Goal: Register for event/course

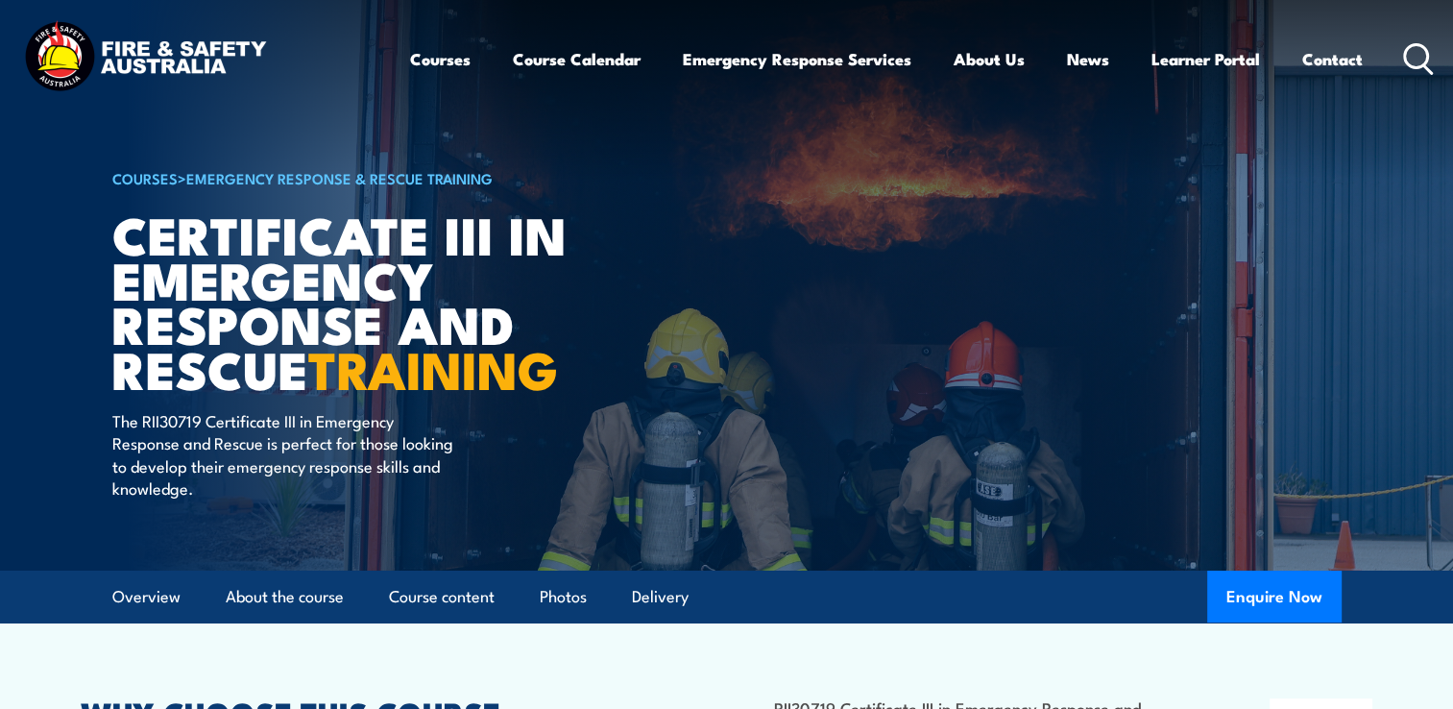
drag, startPoint x: 0, startPoint y: 0, endPoint x: 1410, endPoint y: 56, distance: 1411.3
click at [1410, 56] on icon at bounding box center [1418, 59] width 31 height 32
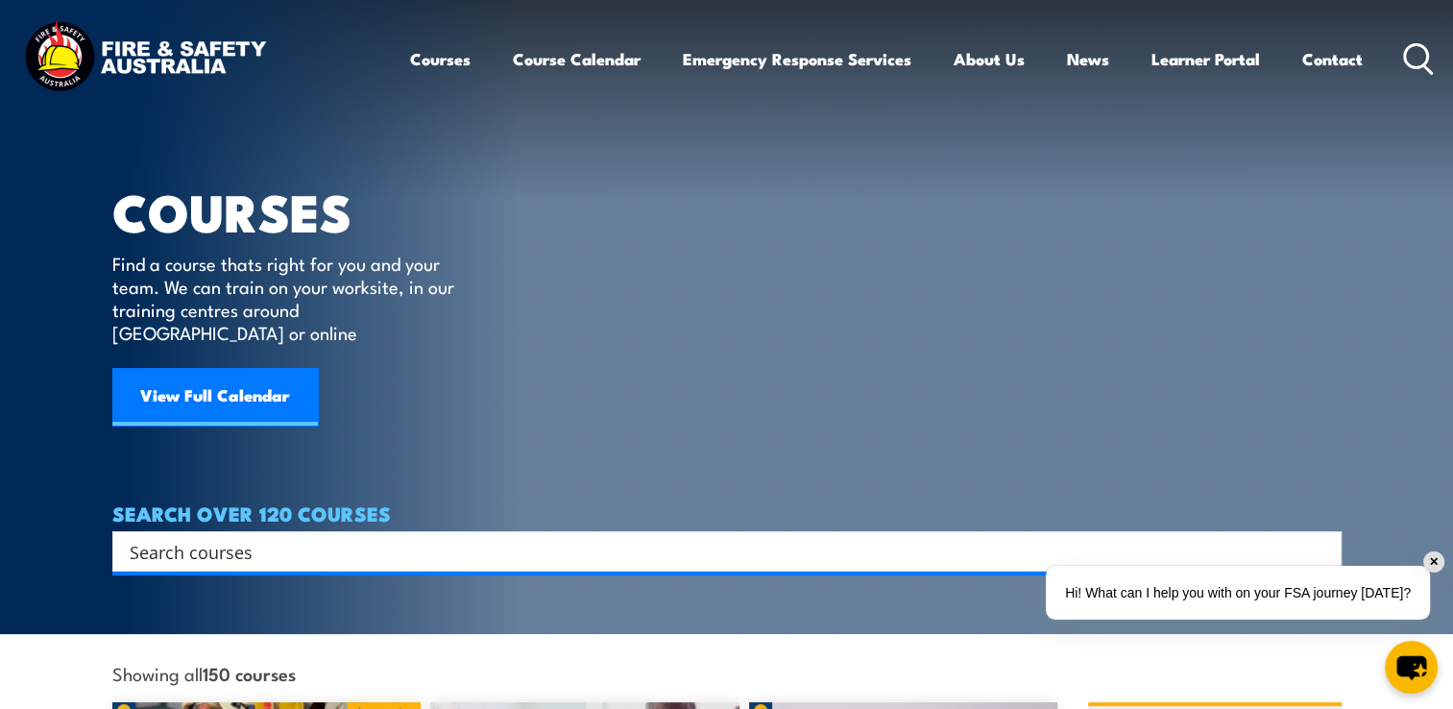
click at [1411, 56] on icon at bounding box center [1418, 59] width 31 height 32
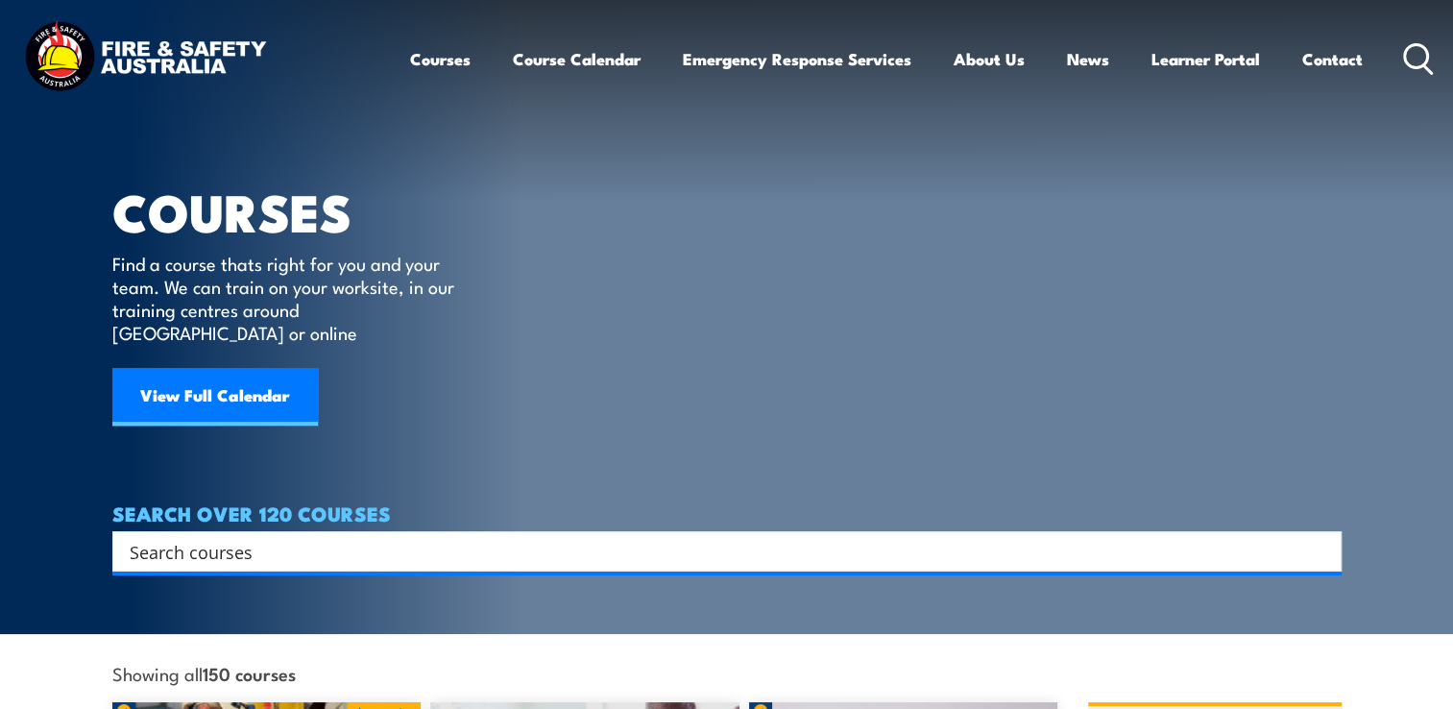
click at [1411, 56] on icon at bounding box center [1418, 59] width 31 height 32
click at [279, 537] on input "Search input" at bounding box center [715, 551] width 1170 height 29
type input "fire safety advisor"
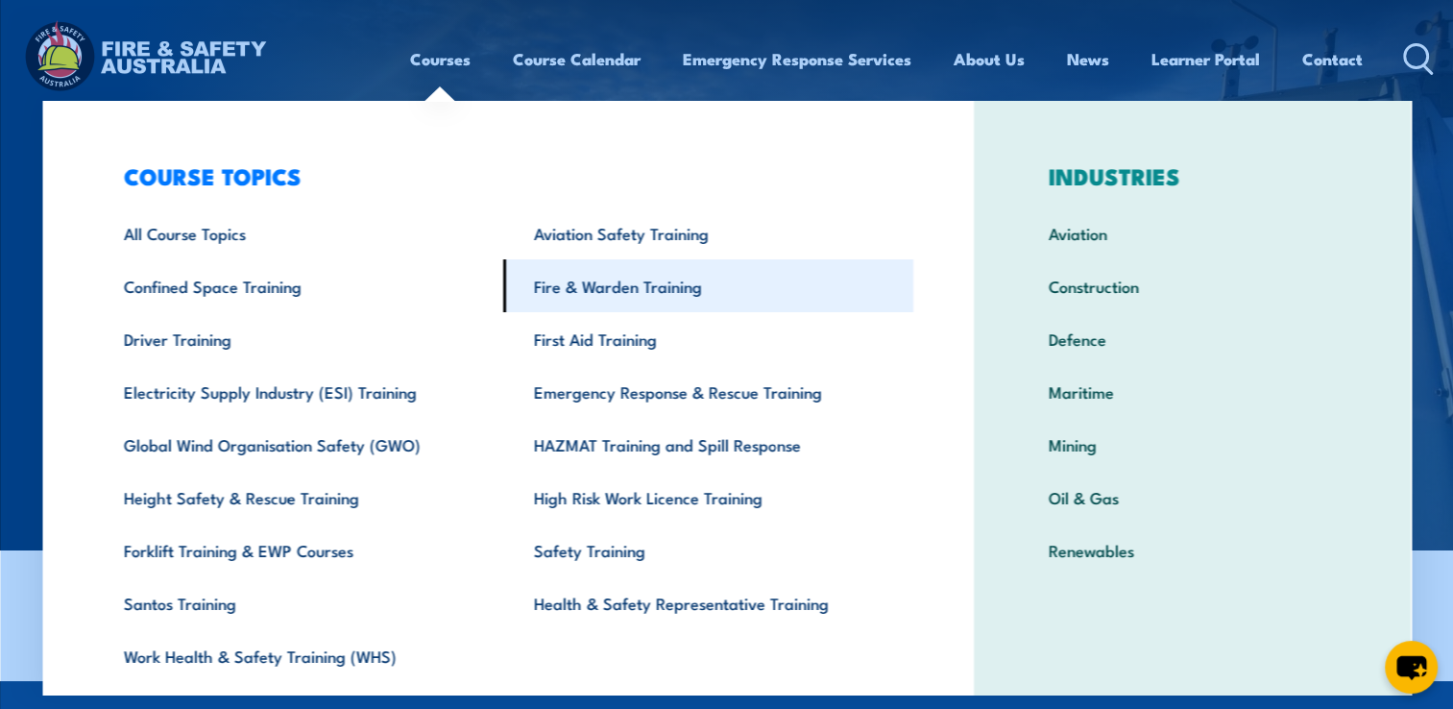
click at [586, 283] on link "Fire & Warden Training" at bounding box center [708, 285] width 410 height 53
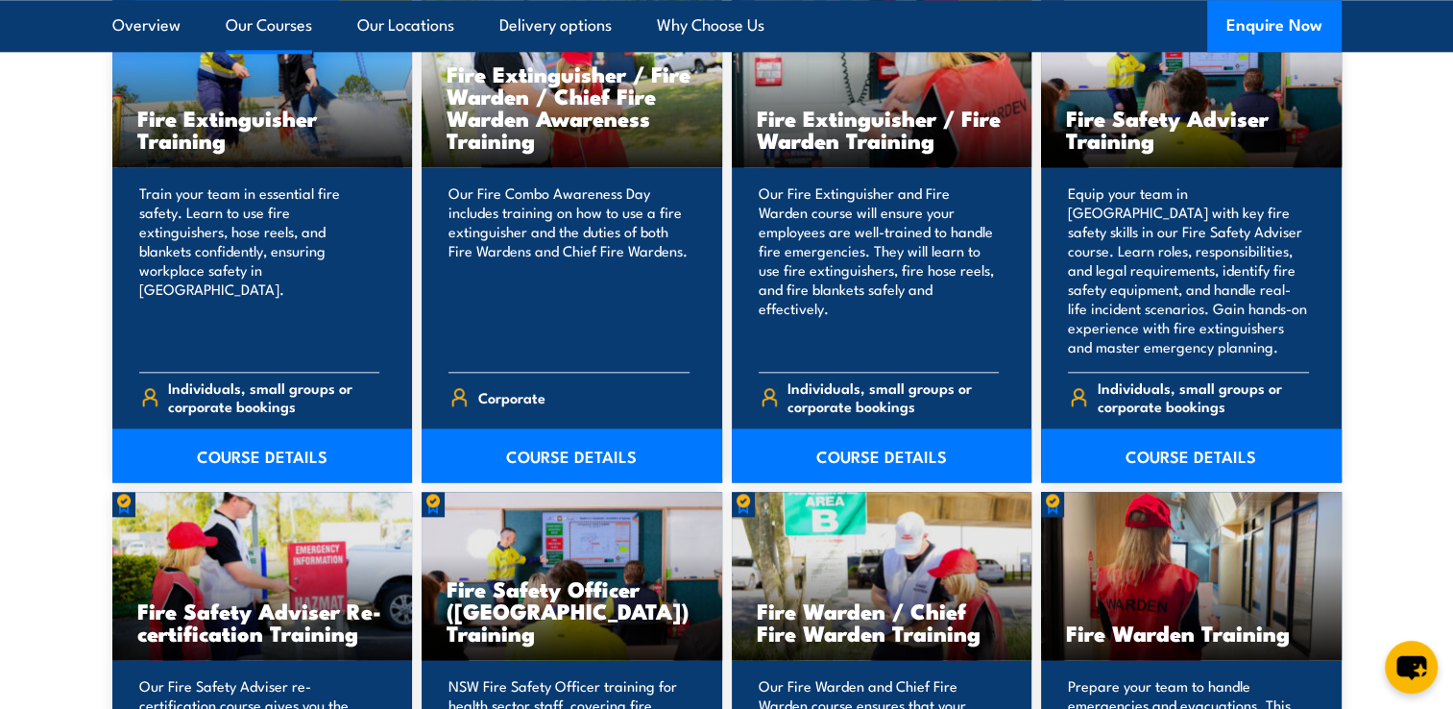
scroll to position [2120, 0]
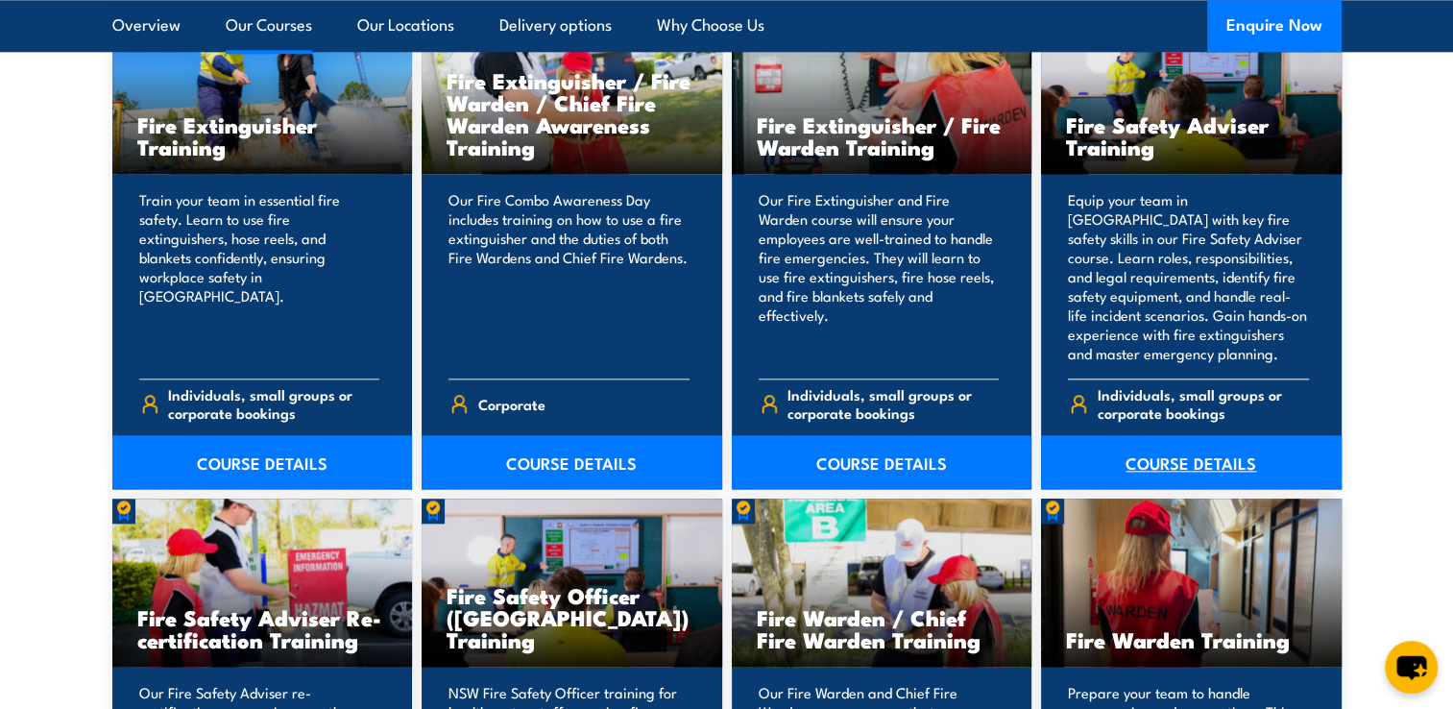
click at [1262, 449] on link "COURSE DETAILS" at bounding box center [1191, 462] width 301 height 54
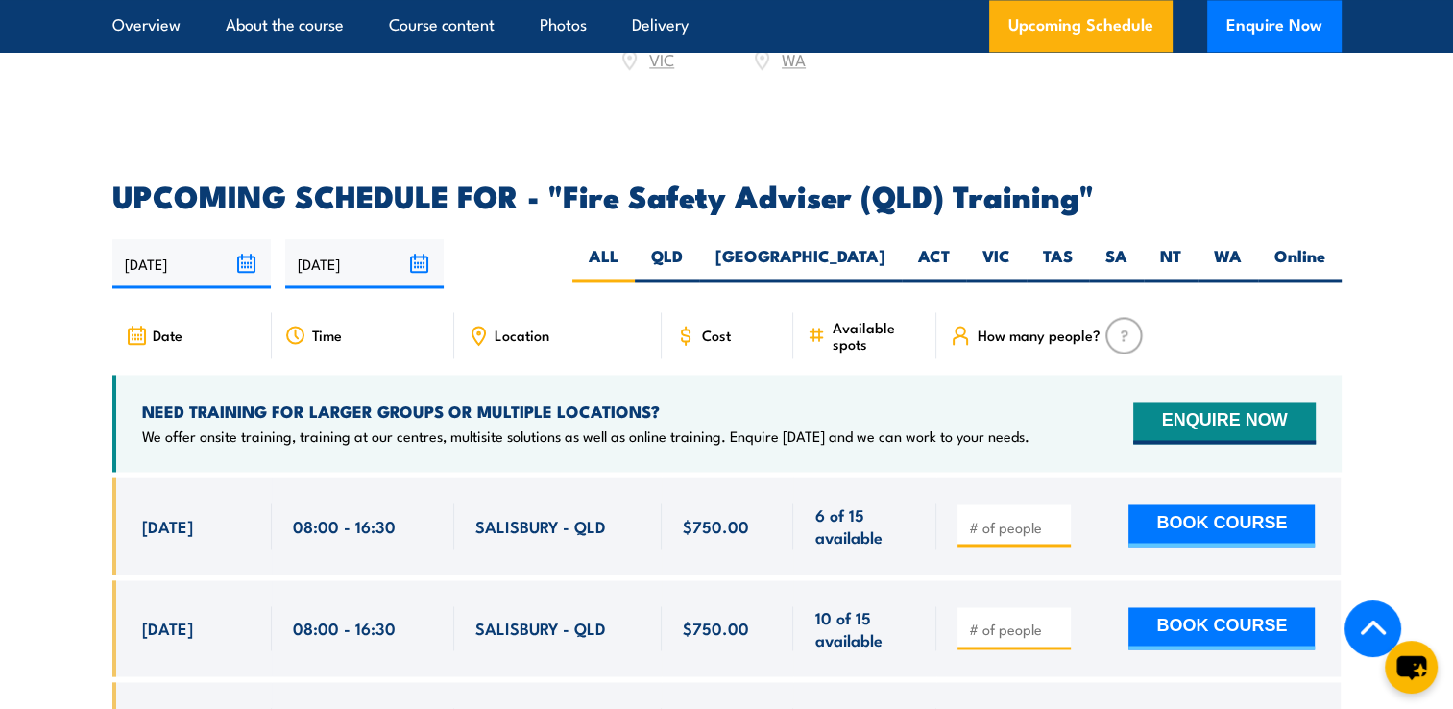
scroll to position [2969, 0]
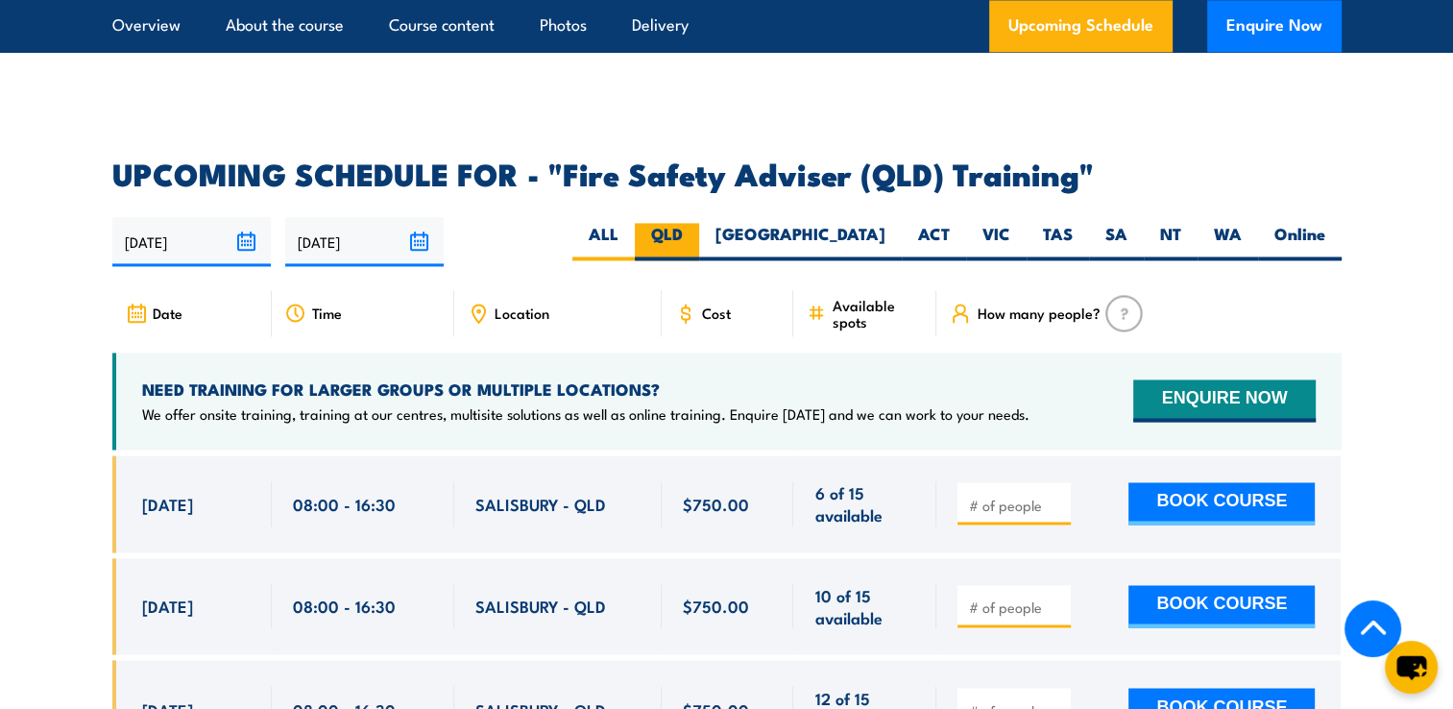
click at [699, 248] on label "QLD" at bounding box center [667, 241] width 64 height 37
click at [696, 235] on input "QLD" at bounding box center [689, 229] width 12 height 12
radio input "true"
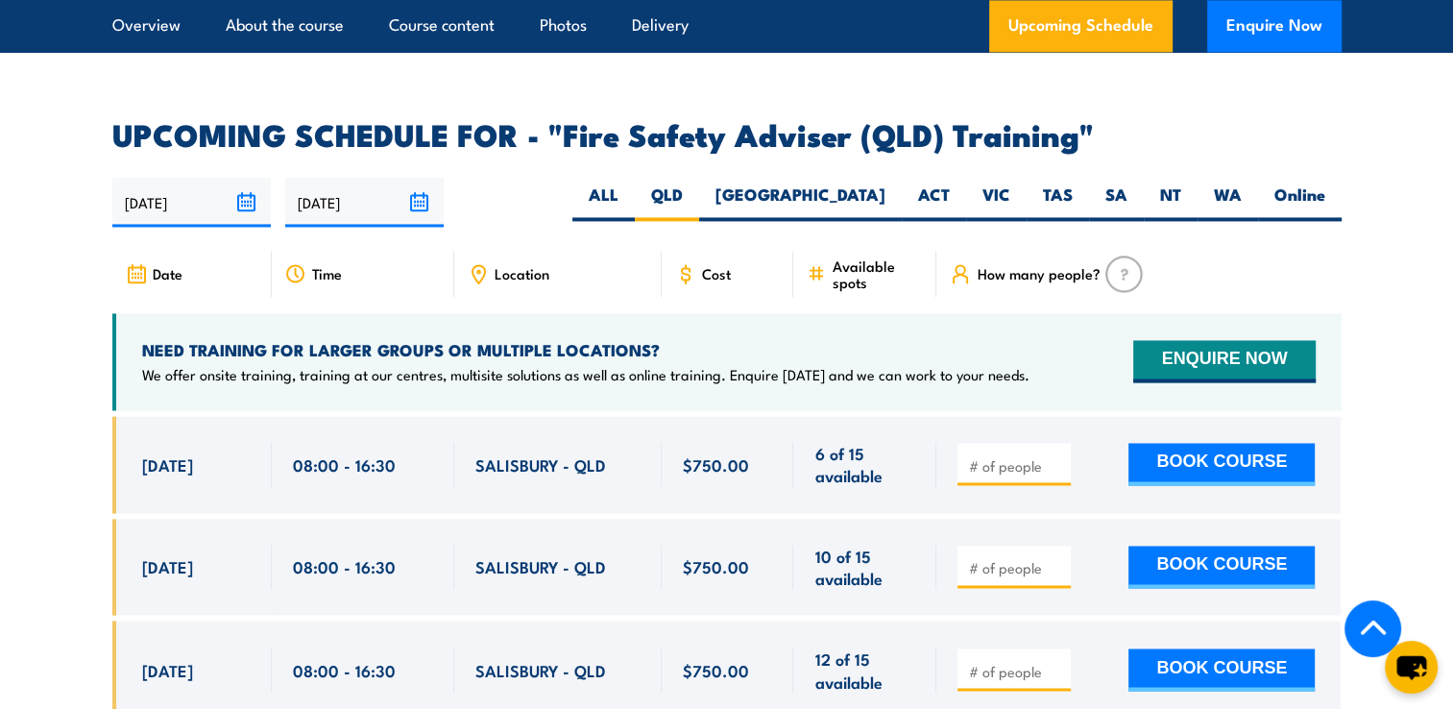
scroll to position [3013, 0]
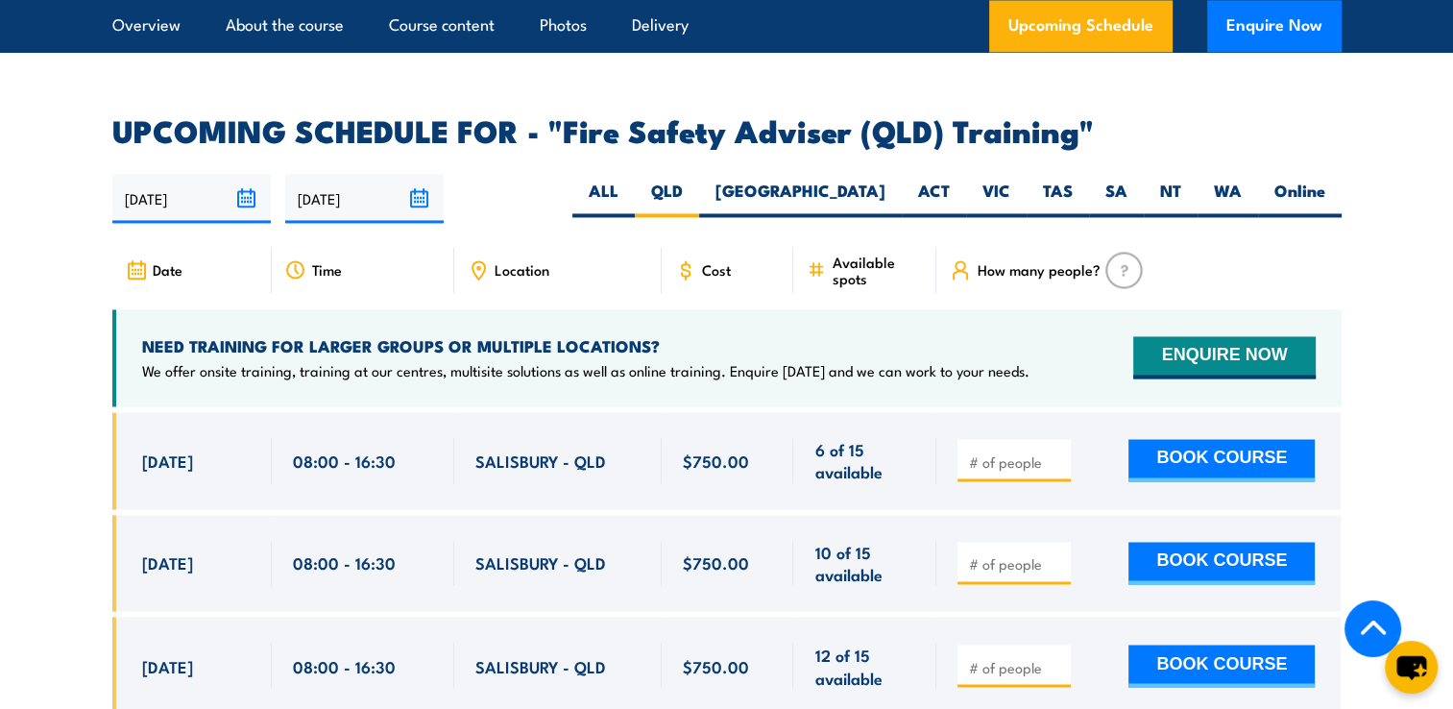
click at [1396, 228] on section "UPCOMING SCHEDULE FOR - "Fire Safety Adviser (QLD) Training" [DATE] [DATE]" at bounding box center [726, 697] width 1453 height 1162
